Goal: Navigation & Orientation: Find specific page/section

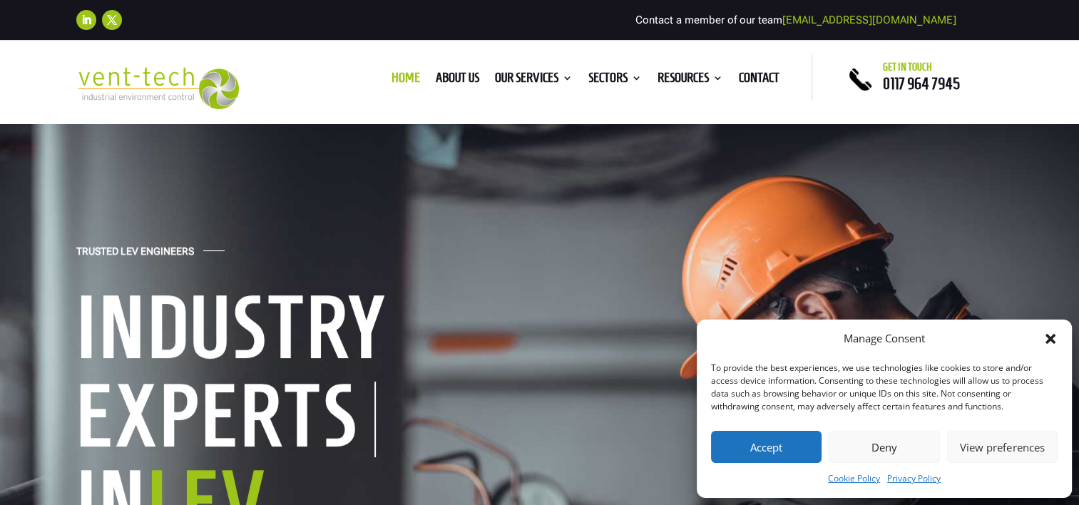
click at [757, 445] on button "Accept" at bounding box center [766, 447] width 111 height 32
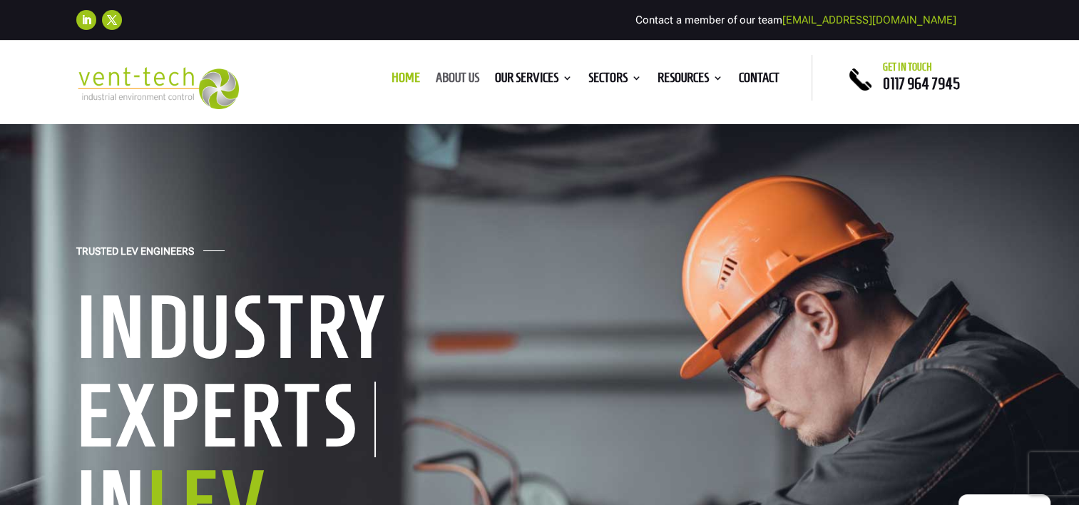
click at [452, 78] on link "About us" at bounding box center [458, 81] width 44 height 16
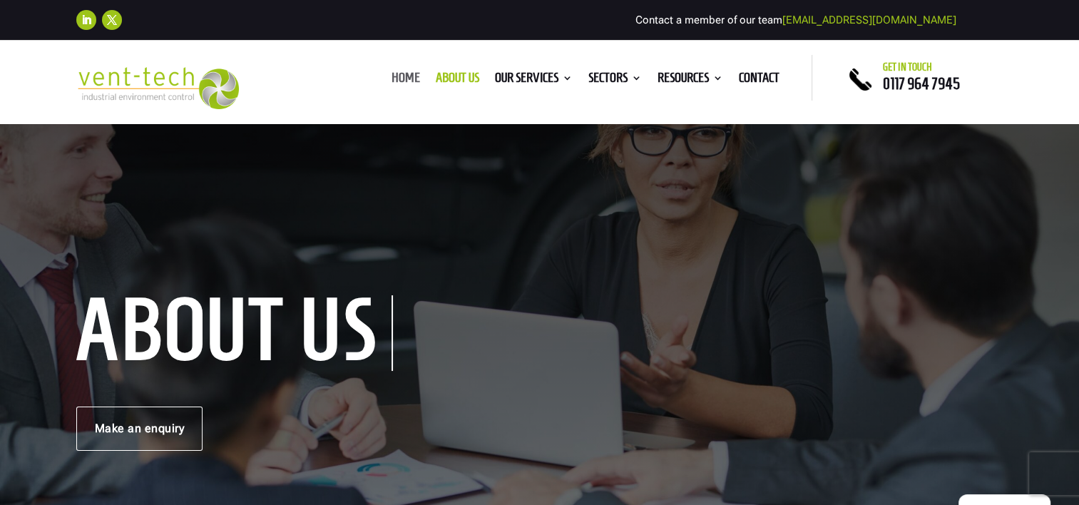
click at [394, 75] on link "Home" at bounding box center [406, 81] width 29 height 16
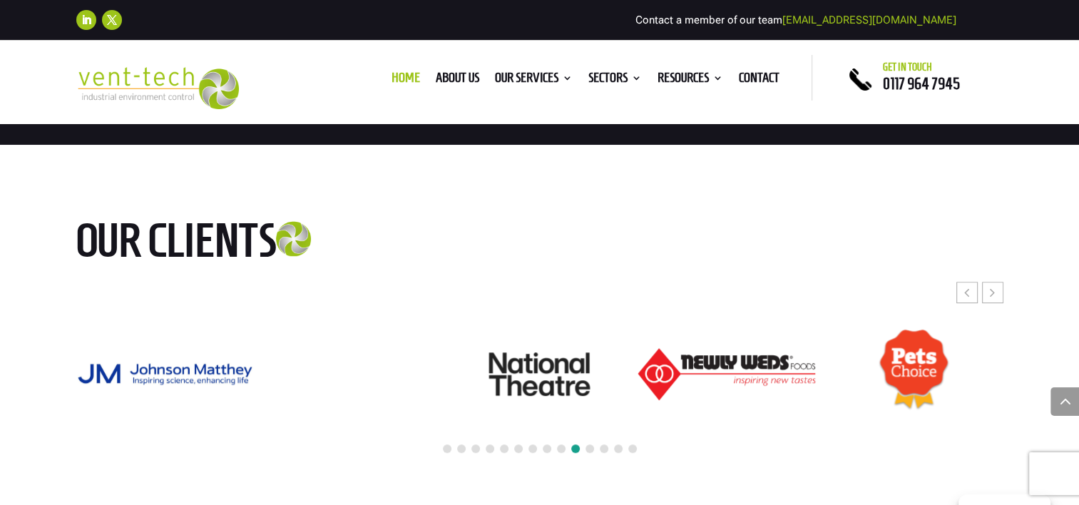
scroll to position [6206, 0]
click at [991, 290] on icon "Next slide" at bounding box center [992, 292] width 5 height 14
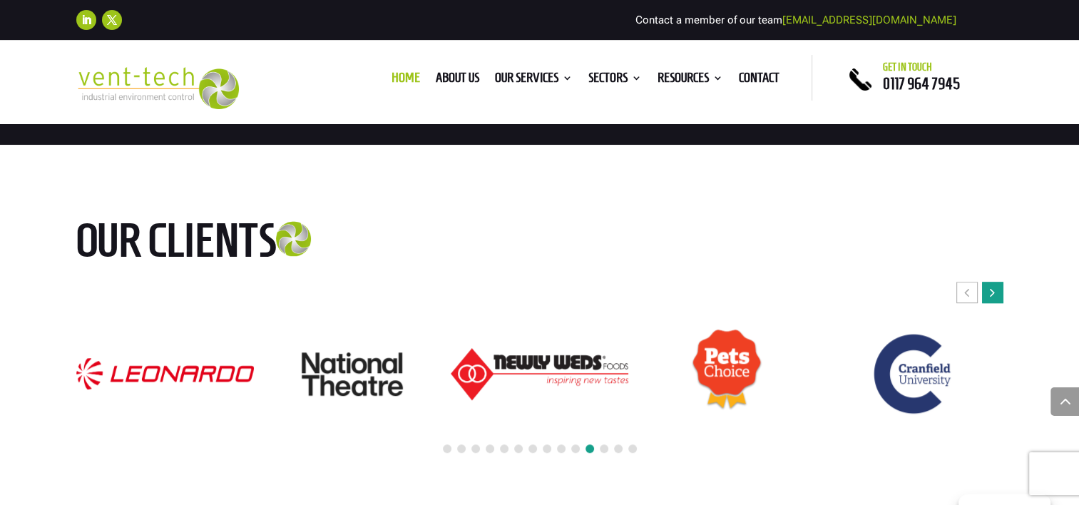
click at [991, 290] on icon "Next slide" at bounding box center [992, 292] width 5 height 14
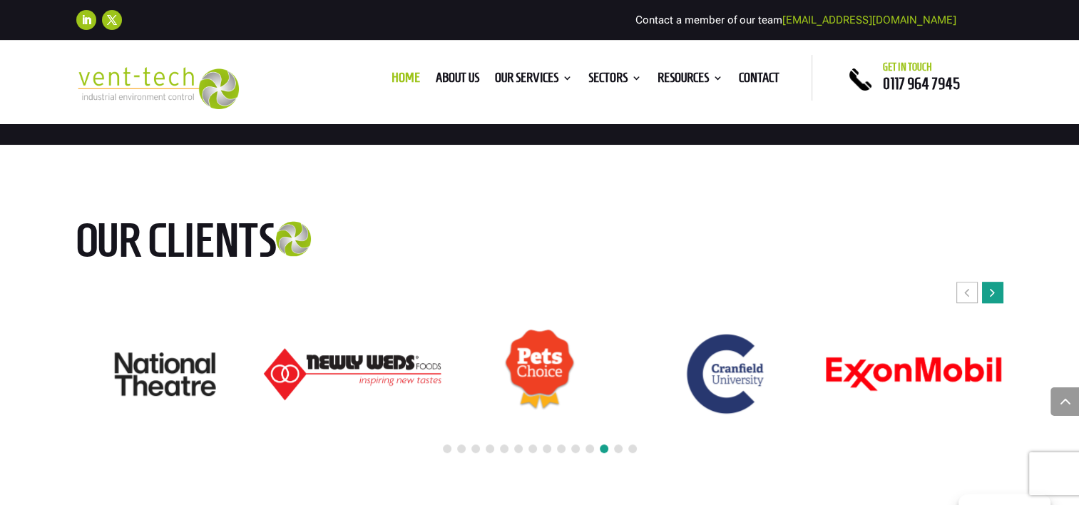
click at [991, 290] on icon "Next slide" at bounding box center [992, 292] width 5 height 14
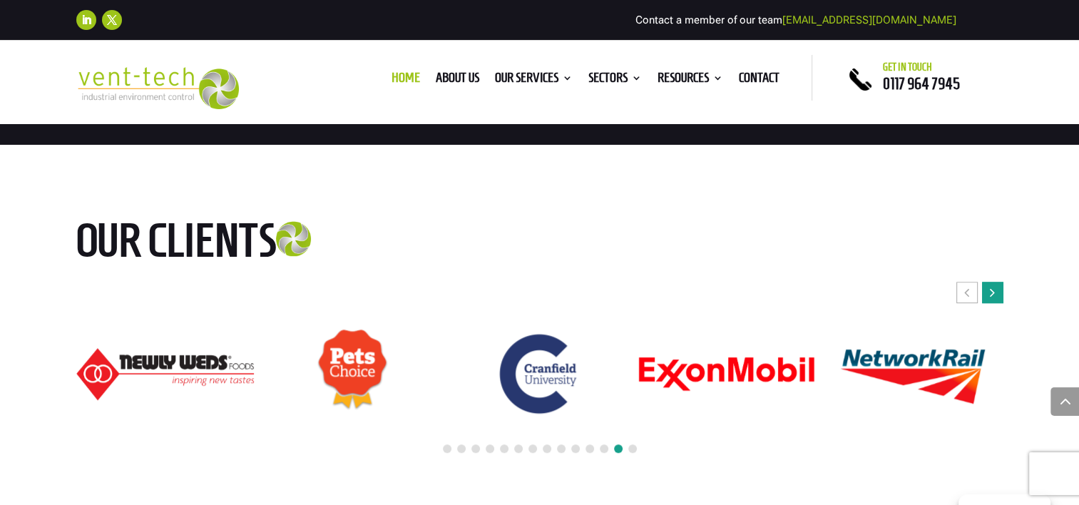
click at [991, 290] on icon "Next slide" at bounding box center [992, 292] width 5 height 14
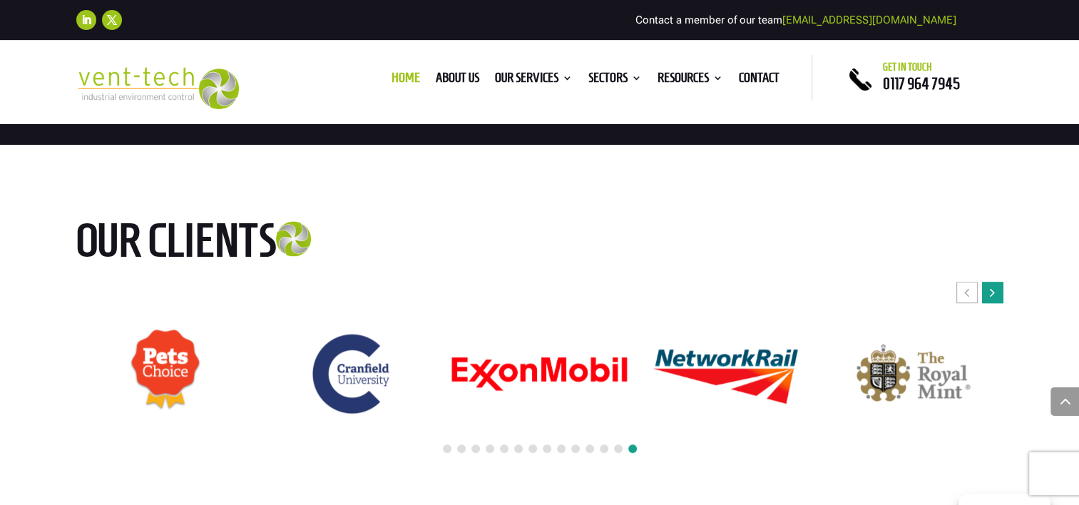
click at [991, 290] on icon "Next slide" at bounding box center [992, 292] width 5 height 14
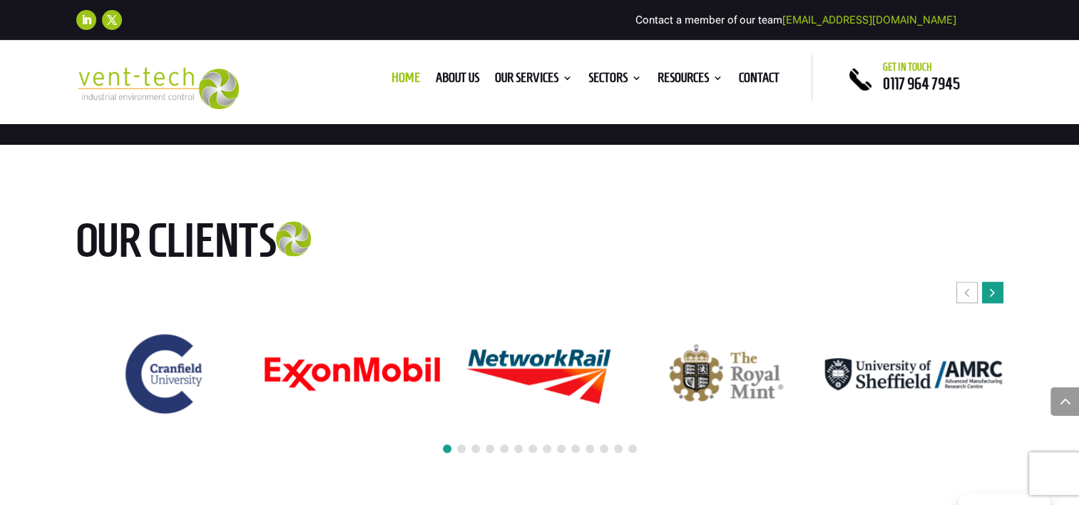
click at [991, 290] on icon "Next slide" at bounding box center [992, 292] width 5 height 14
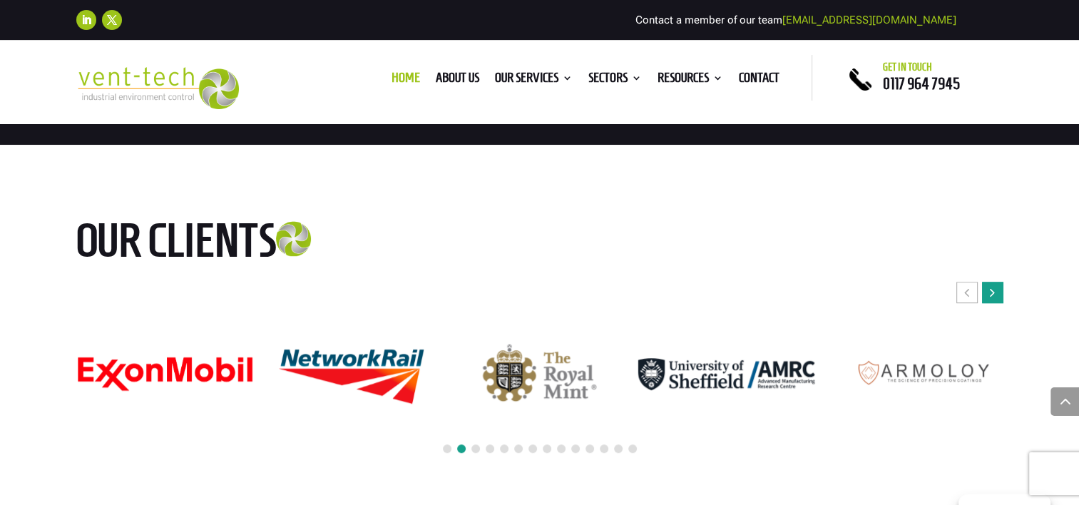
click at [991, 290] on icon "Next slide" at bounding box center [992, 292] width 5 height 14
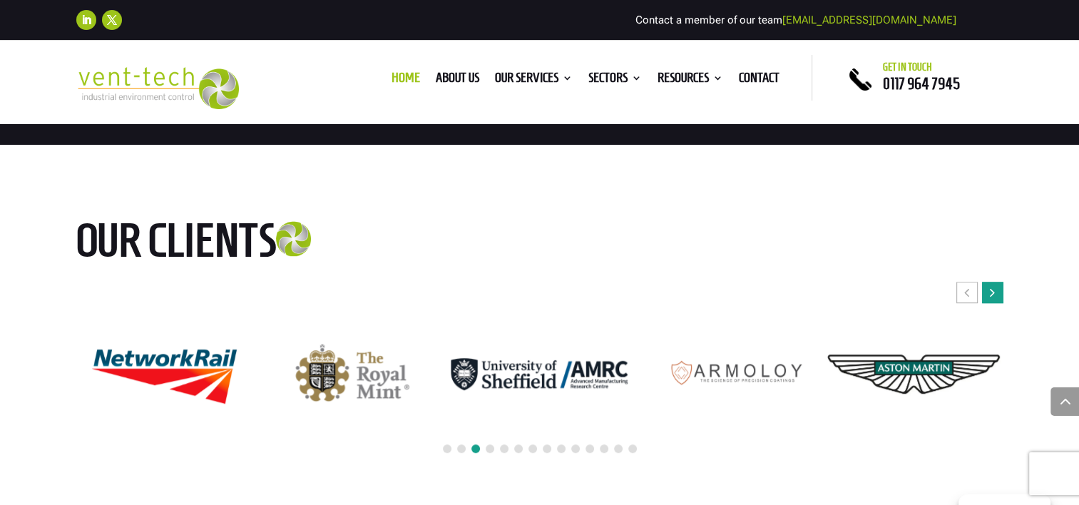
click at [991, 290] on icon "Next slide" at bounding box center [992, 292] width 5 height 14
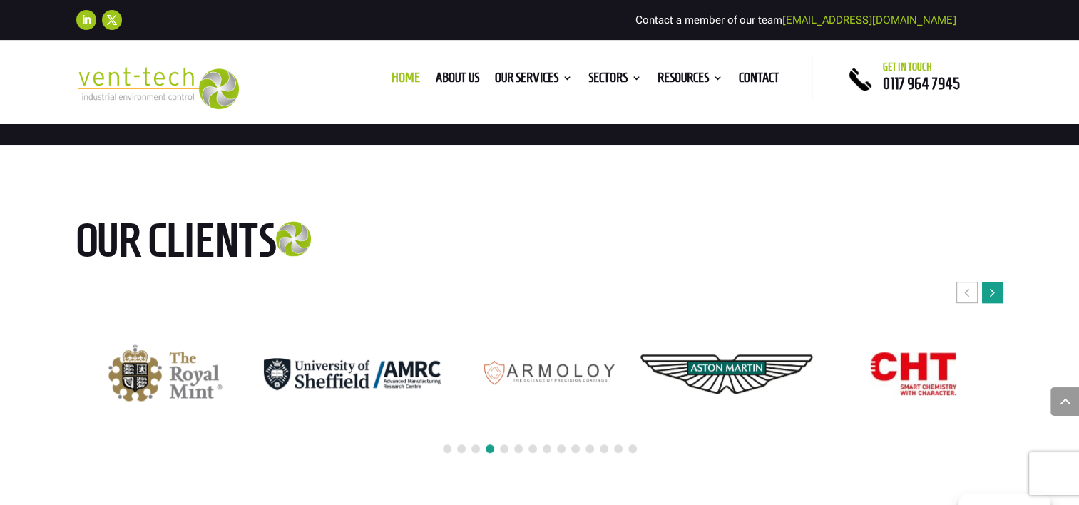
click at [991, 290] on icon "Next slide" at bounding box center [992, 292] width 5 height 14
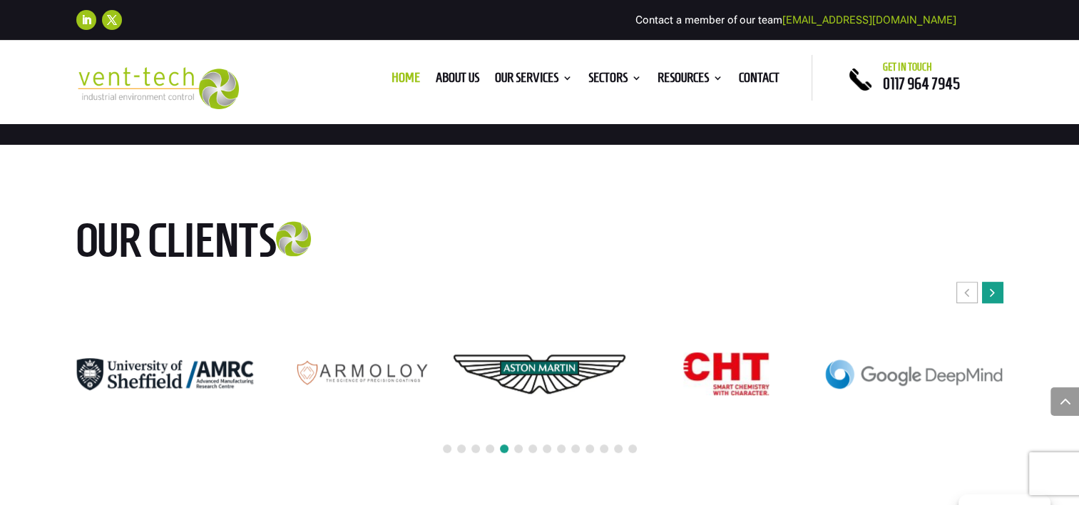
click at [991, 290] on icon "Next slide" at bounding box center [992, 292] width 5 height 14
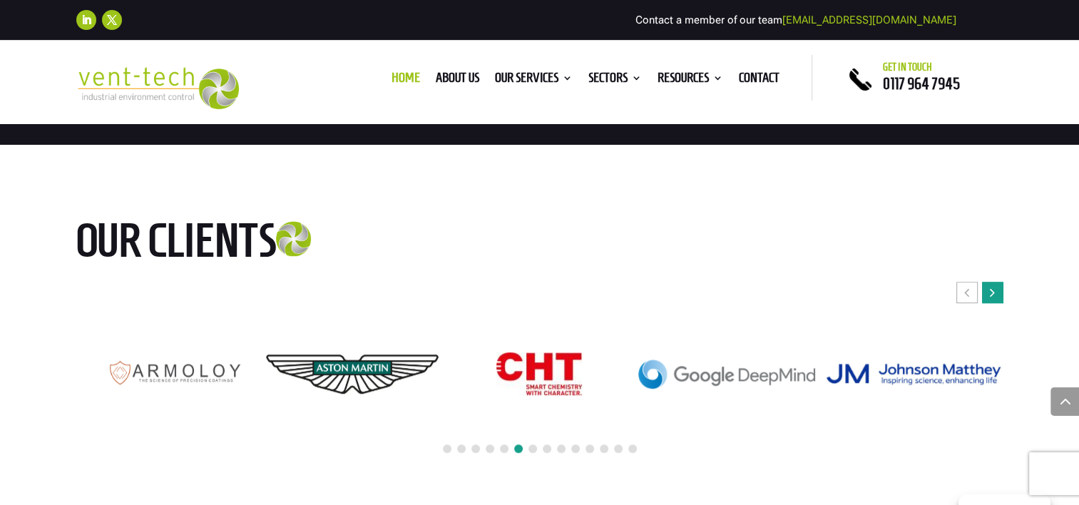
click at [991, 290] on icon "Next slide" at bounding box center [992, 292] width 5 height 14
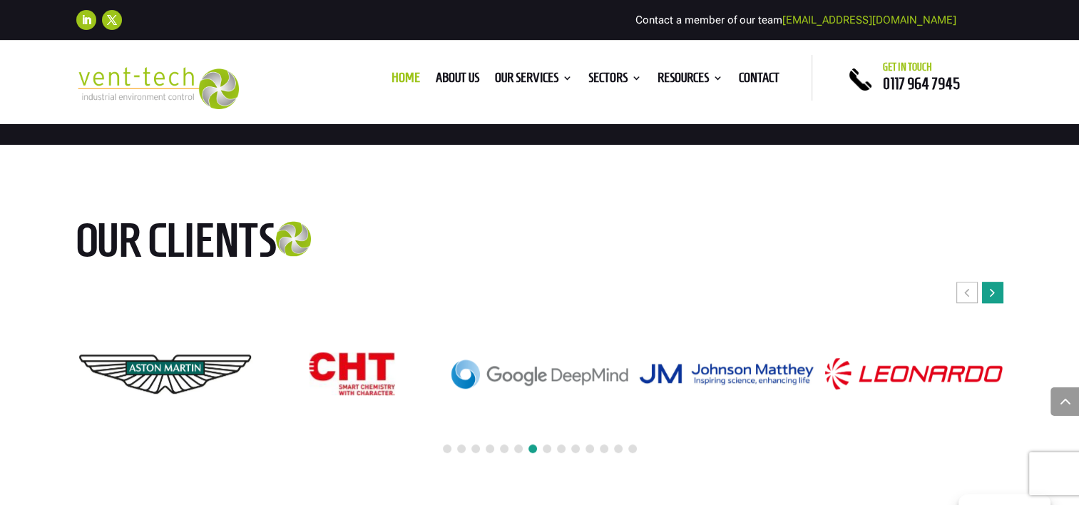
click at [991, 290] on icon "Next slide" at bounding box center [992, 292] width 5 height 14
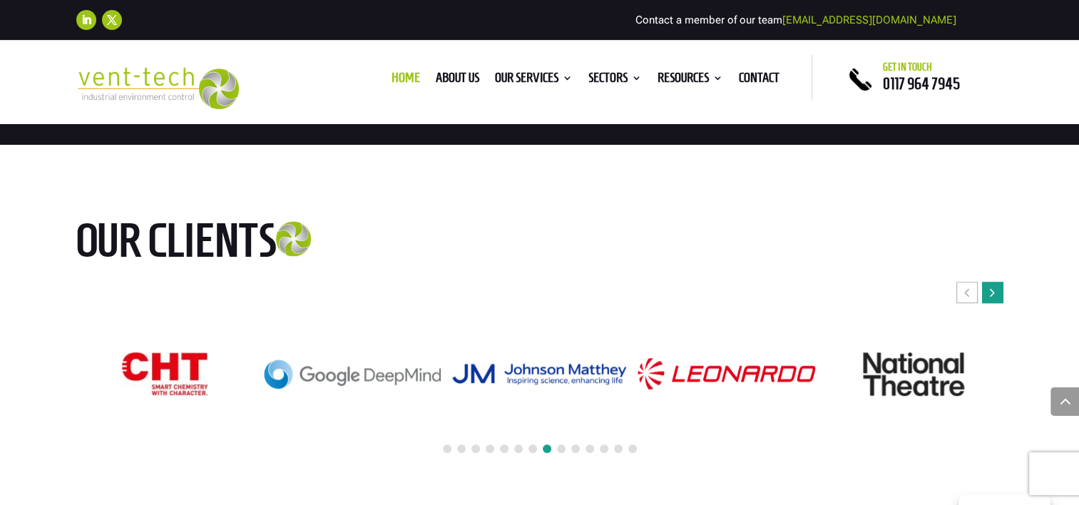
click at [991, 290] on icon "Next slide" at bounding box center [992, 292] width 5 height 14
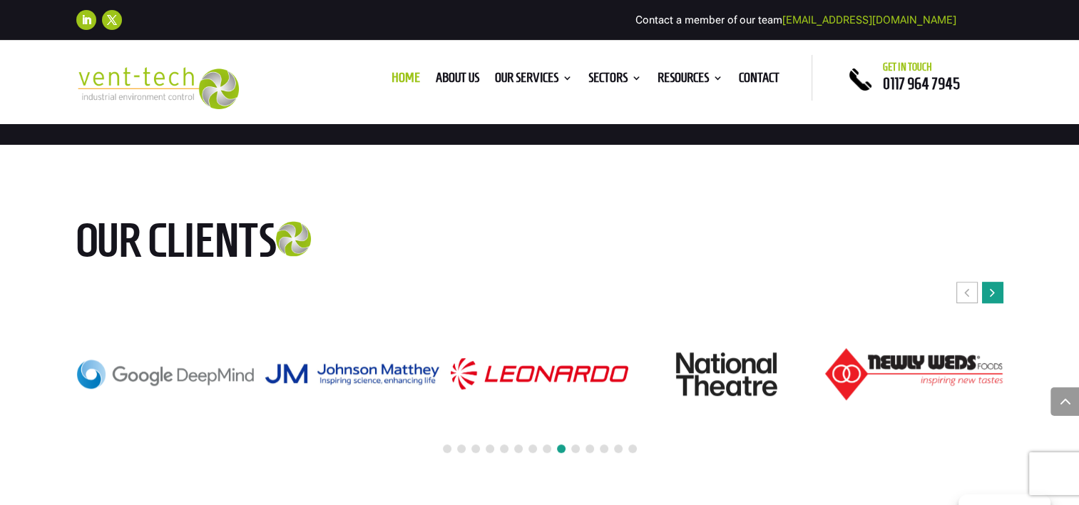
click at [991, 290] on icon "Next slide" at bounding box center [992, 292] width 5 height 14
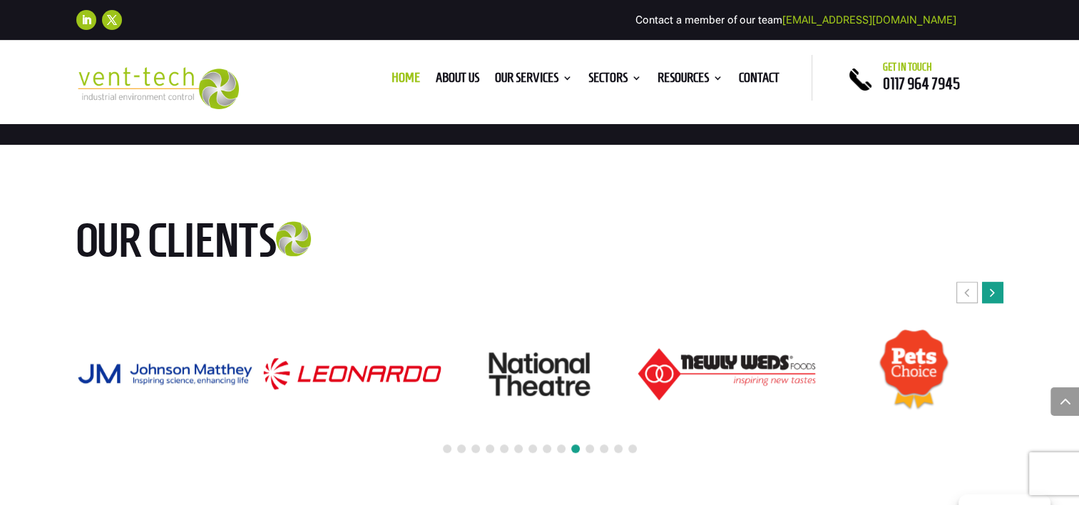
click at [991, 290] on icon "Next slide" at bounding box center [992, 292] width 5 height 14
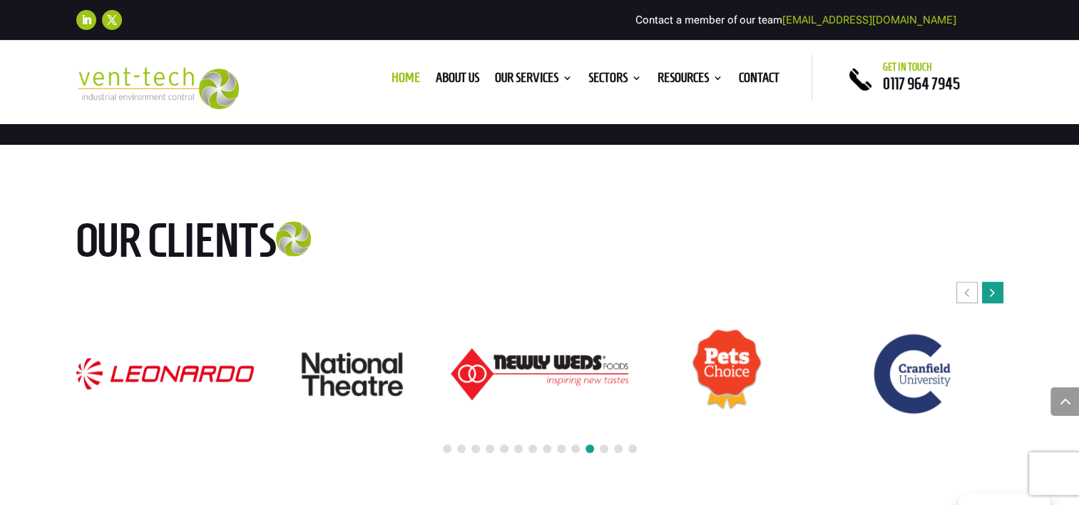
click at [991, 290] on icon "Next slide" at bounding box center [992, 292] width 5 height 14
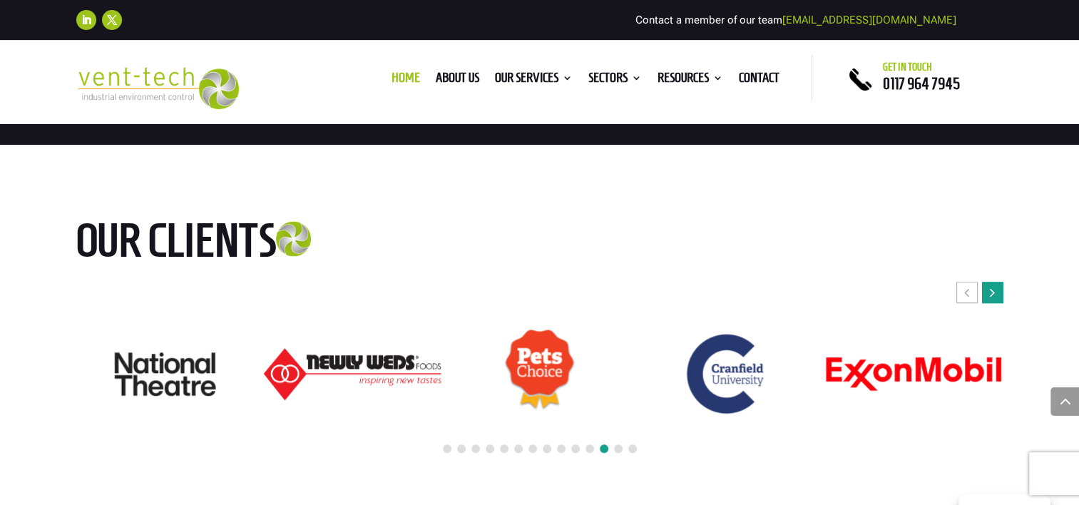
click at [991, 290] on icon "Next slide" at bounding box center [992, 292] width 5 height 14
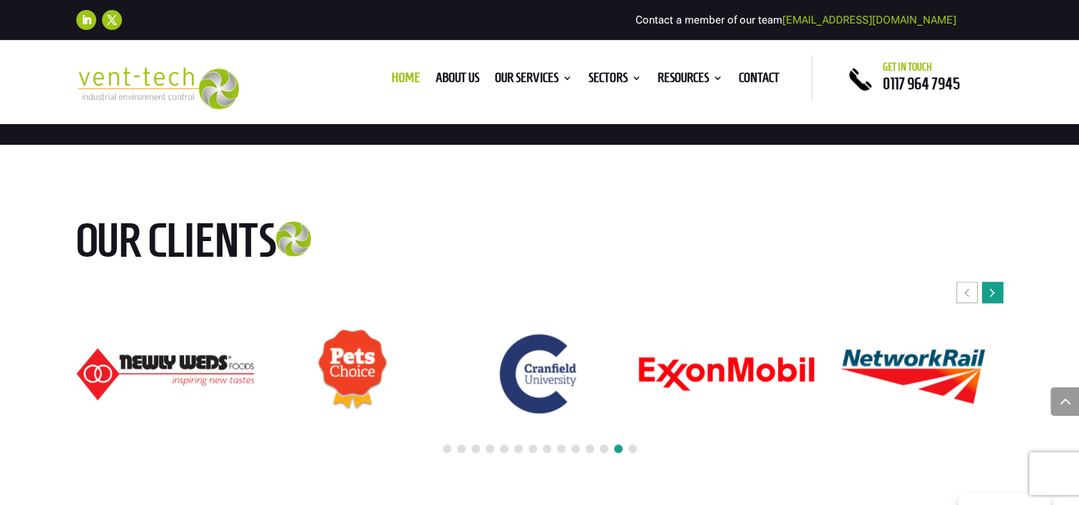
click at [991, 290] on icon "Next slide" at bounding box center [992, 292] width 5 height 14
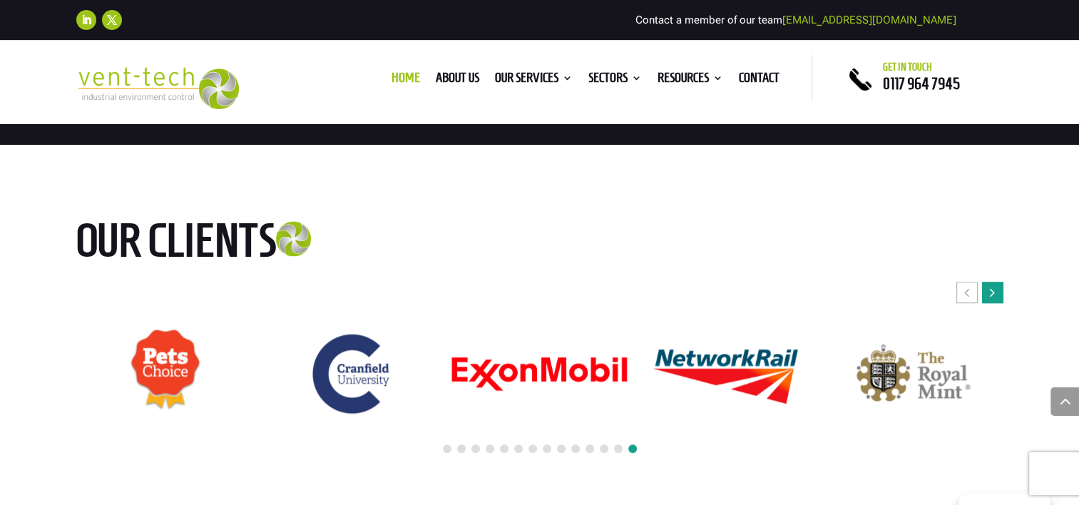
click at [991, 290] on icon "Next slide" at bounding box center [992, 292] width 5 height 14
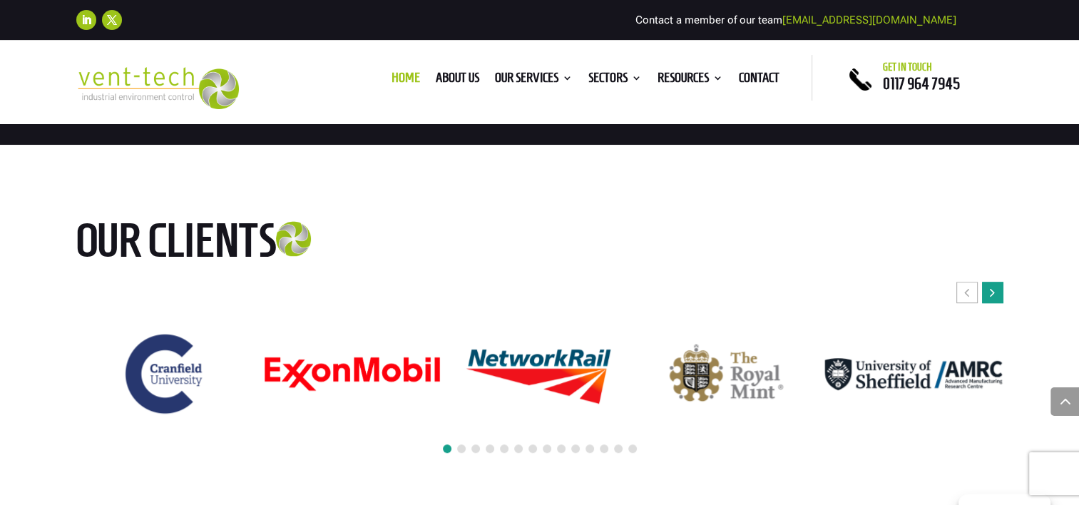
click at [991, 290] on icon "Next slide" at bounding box center [992, 292] width 5 height 14
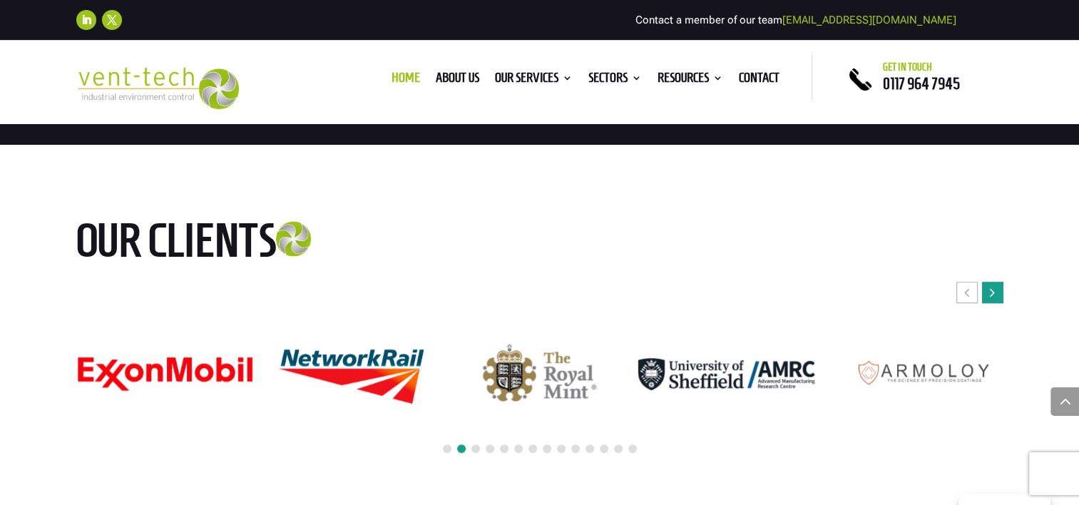
click at [991, 290] on icon "Next slide" at bounding box center [992, 292] width 5 height 14
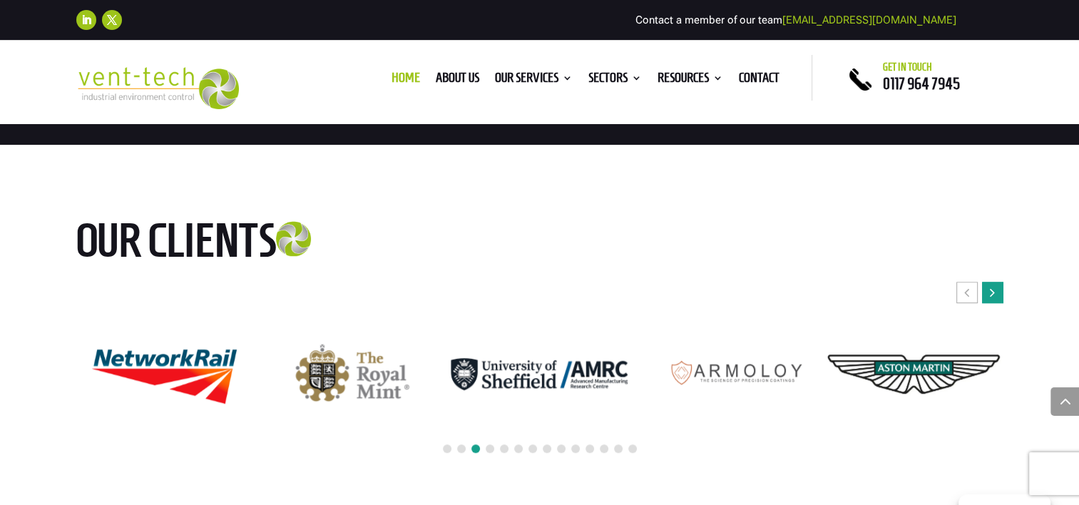
click at [991, 290] on icon "Next slide" at bounding box center [992, 292] width 5 height 14
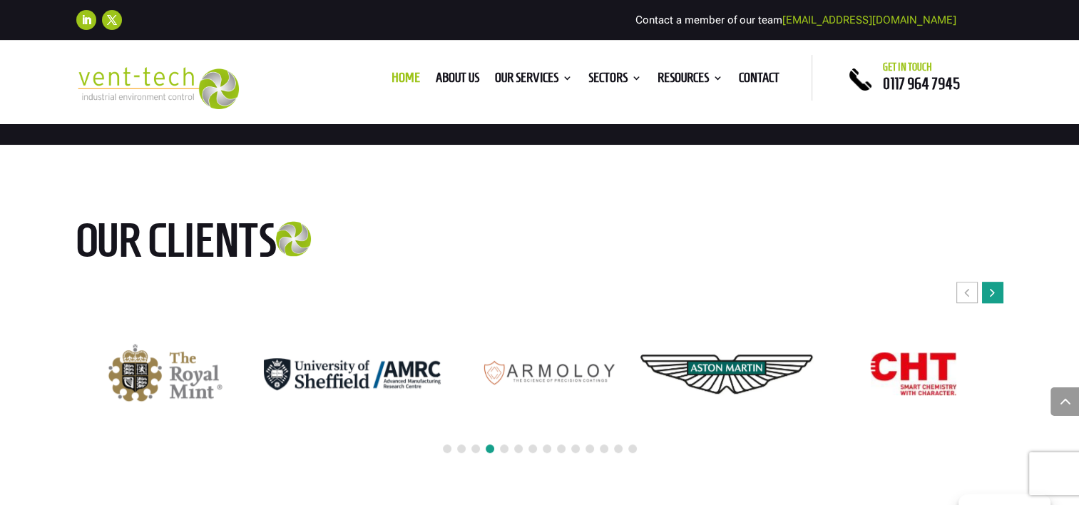
click at [991, 290] on icon "Next slide" at bounding box center [992, 292] width 5 height 14
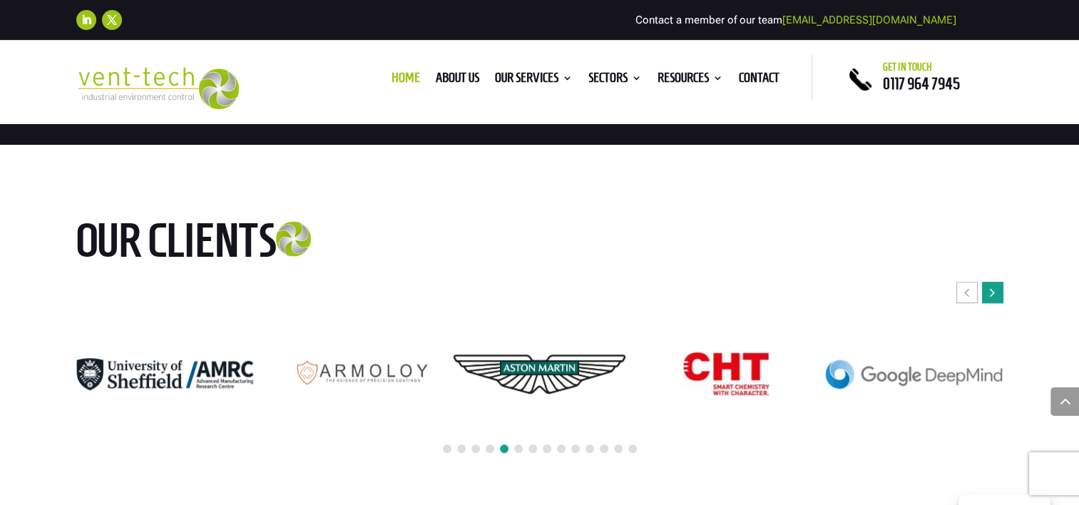
click at [991, 290] on icon "Next slide" at bounding box center [992, 292] width 5 height 14
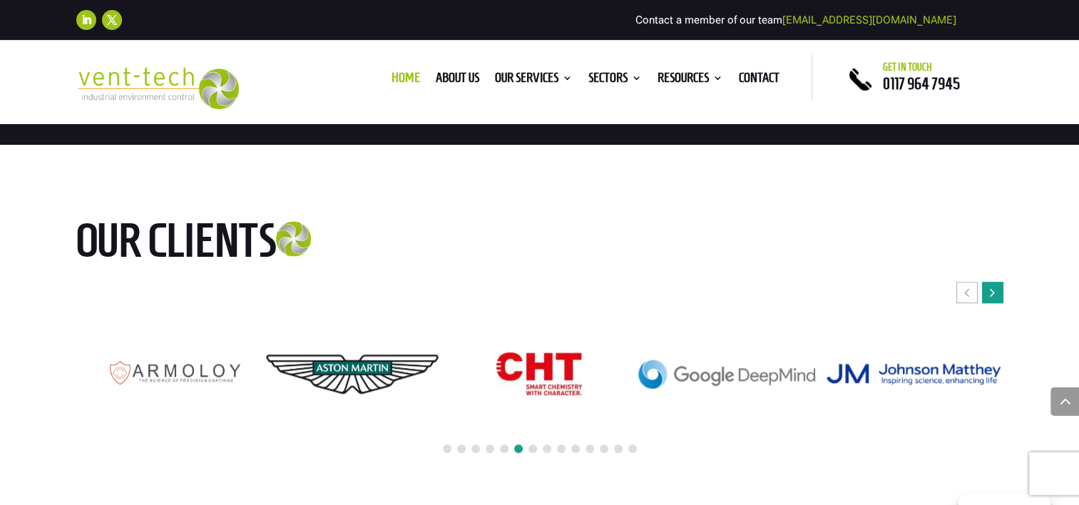
click at [991, 290] on icon "Next slide" at bounding box center [992, 292] width 5 height 14
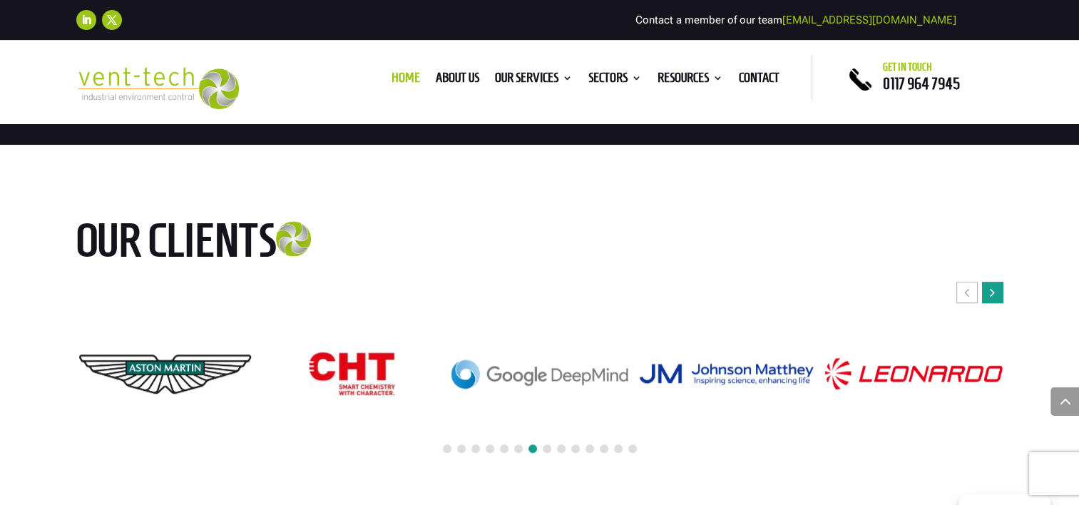
click at [991, 290] on icon "Next slide" at bounding box center [992, 292] width 5 height 14
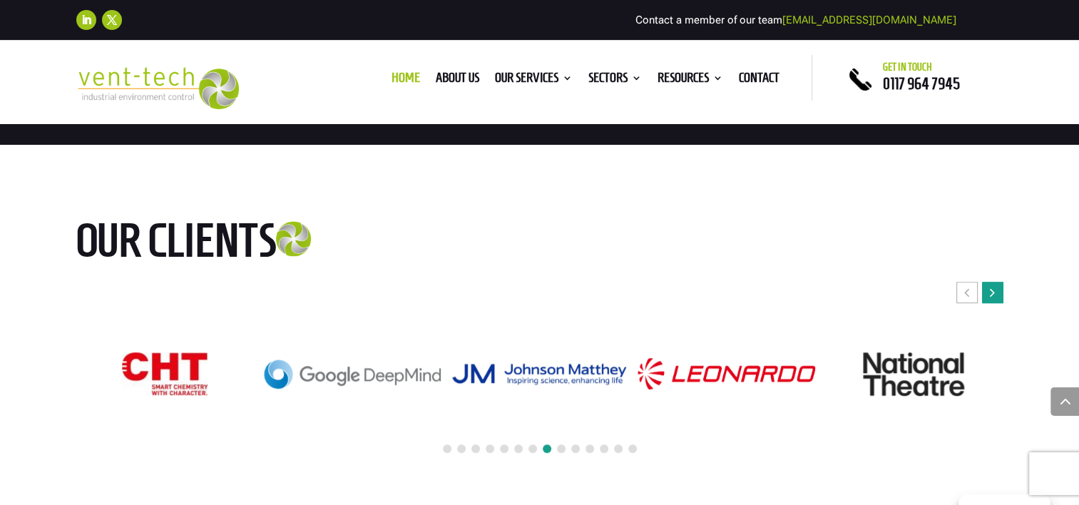
click at [991, 290] on icon "Next slide" at bounding box center [992, 292] width 5 height 14
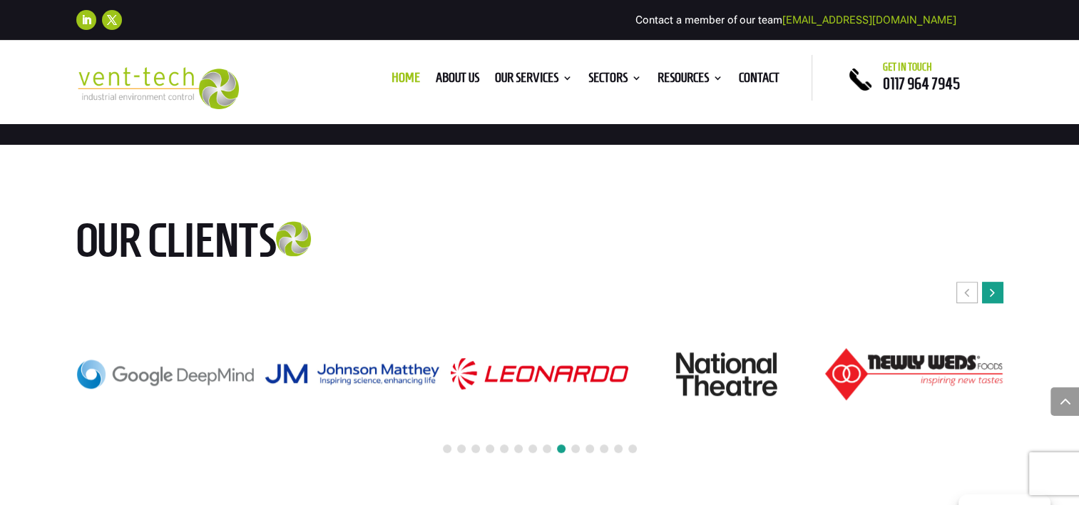
click at [991, 290] on icon "Next slide" at bounding box center [992, 292] width 5 height 14
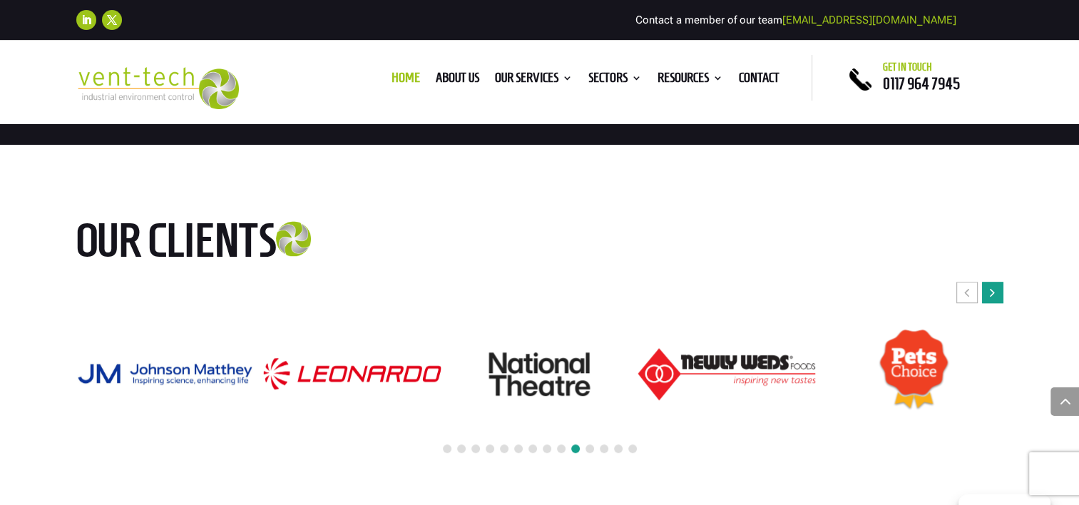
click at [991, 290] on icon "Next slide" at bounding box center [992, 292] width 5 height 14
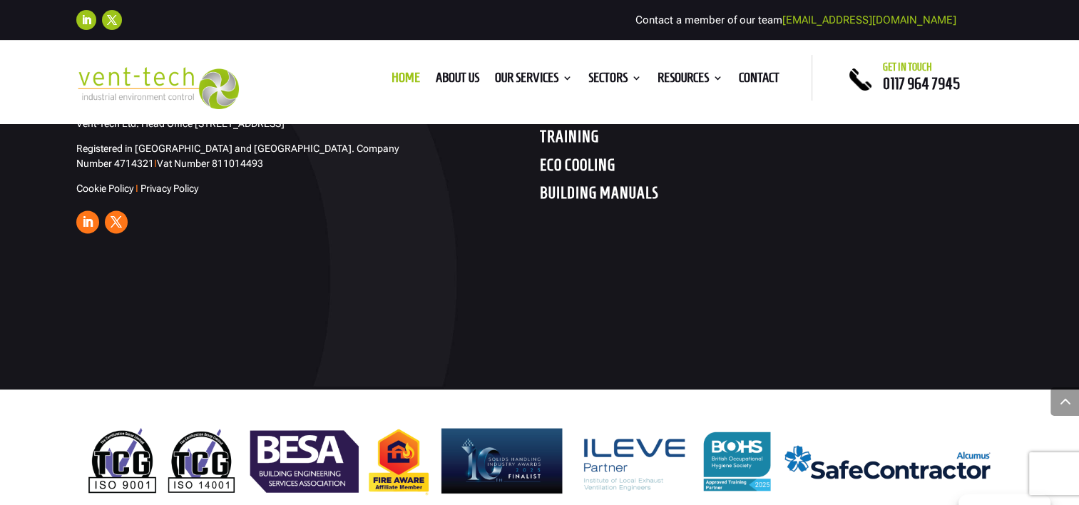
scroll to position [7473, 0]
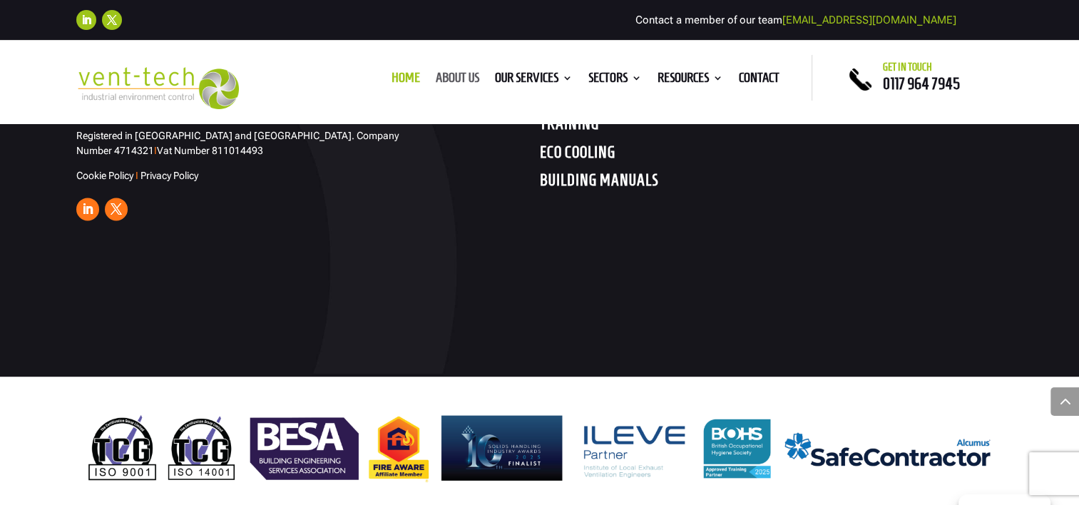
click at [459, 76] on link "About us" at bounding box center [458, 81] width 44 height 16
